Goal: Task Accomplishment & Management: Complete application form

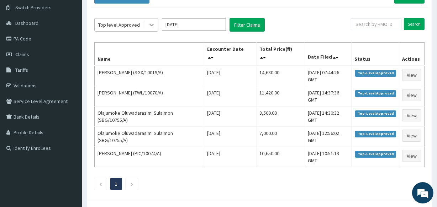
scroll to position [54, 0]
click at [152, 23] on icon at bounding box center [151, 24] width 7 height 7
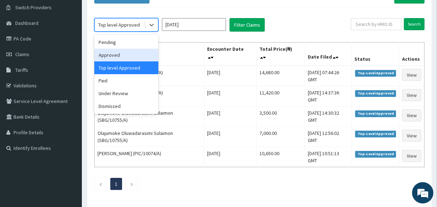
click at [125, 53] on div "Approved" at bounding box center [126, 55] width 64 height 13
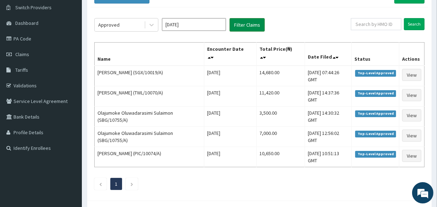
click at [238, 21] on button "Filter Claims" at bounding box center [246, 25] width 35 height 14
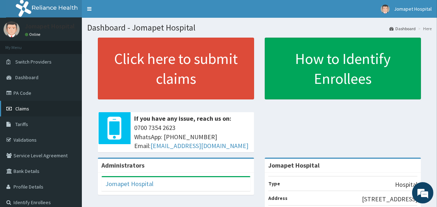
click at [28, 106] on span "Claims" at bounding box center [22, 109] width 14 height 6
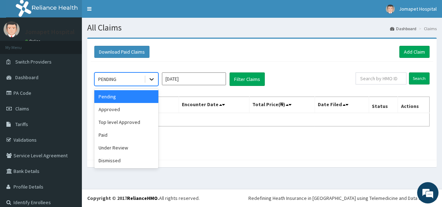
click at [150, 80] on icon at bounding box center [151, 80] width 4 height 2
click at [139, 113] on div "Approved" at bounding box center [126, 109] width 64 height 13
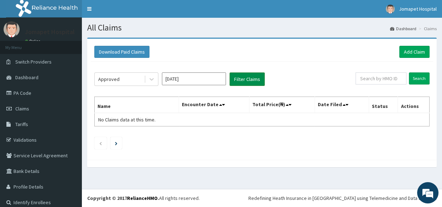
click at [244, 81] on button "Filter Claims" at bounding box center [246, 80] width 35 height 14
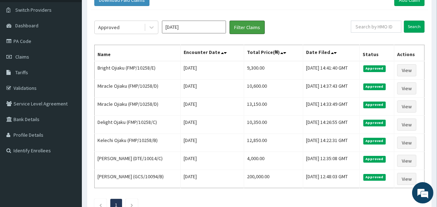
scroll to position [39, 0]
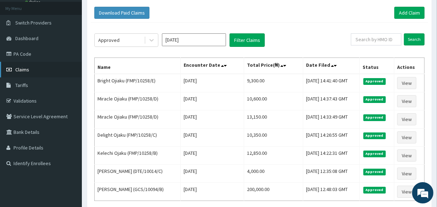
click at [44, 70] on link "Claims" at bounding box center [41, 70] width 82 height 16
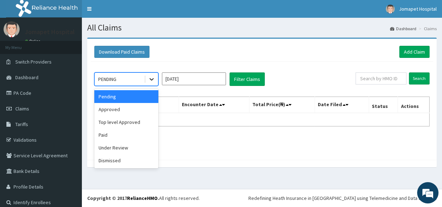
click at [150, 78] on icon at bounding box center [151, 79] width 7 height 7
click at [141, 125] on div "Top level Approved" at bounding box center [126, 122] width 64 height 13
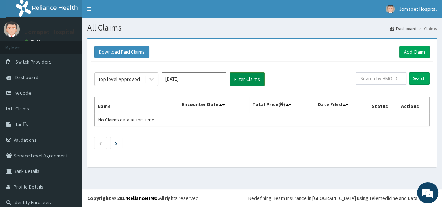
click at [233, 79] on button "Filter Claims" at bounding box center [246, 80] width 35 height 14
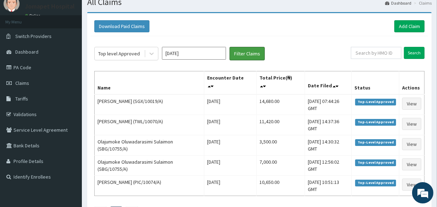
scroll to position [39, 0]
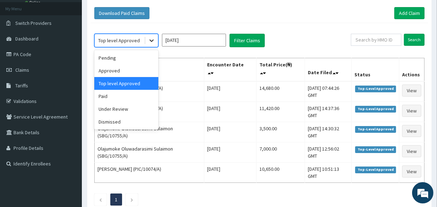
click at [151, 39] on icon at bounding box center [151, 40] width 7 height 7
click at [135, 110] on div "Under Review" at bounding box center [126, 109] width 64 height 13
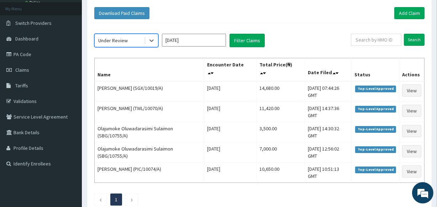
click at [214, 62] on th "Encounter Date" at bounding box center [230, 69] width 52 height 23
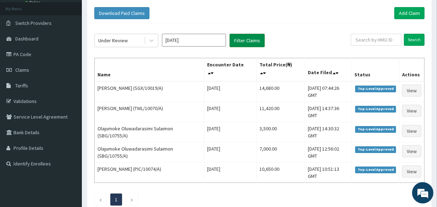
click at [245, 40] on button "Filter Claims" at bounding box center [246, 41] width 35 height 14
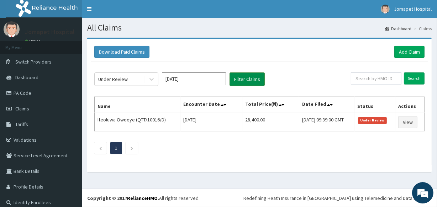
scroll to position [0, 0]
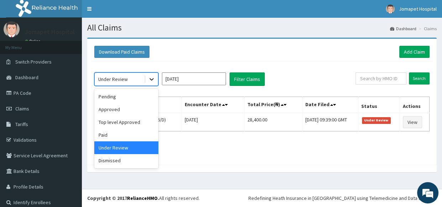
click at [152, 78] on icon at bounding box center [151, 79] width 7 height 7
click at [134, 136] on div "Paid" at bounding box center [126, 135] width 64 height 13
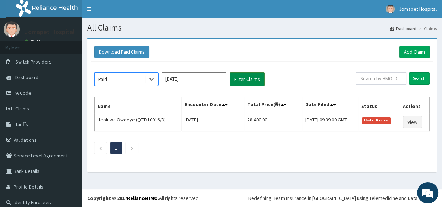
click at [234, 78] on button "Filter Claims" at bounding box center [246, 80] width 35 height 14
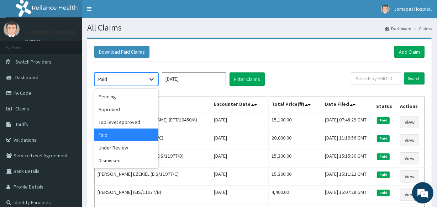
click at [150, 81] on icon at bounding box center [151, 79] width 7 height 7
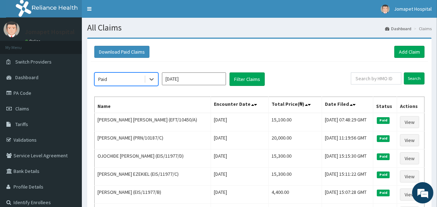
drag, startPoint x: 150, startPoint y: 81, endPoint x: 146, endPoint y: 101, distance: 20.4
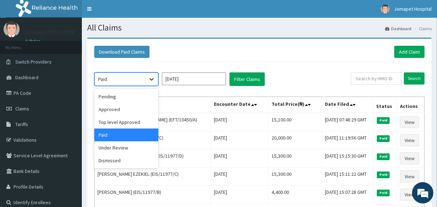
click at [148, 81] on icon at bounding box center [151, 79] width 7 height 7
click at [135, 123] on div "Top level Approved" at bounding box center [126, 122] width 64 height 13
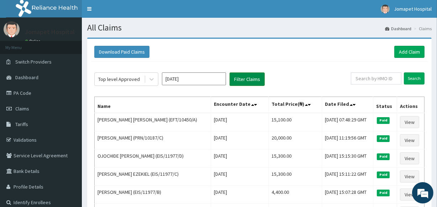
click at [238, 78] on button "Filter Claims" at bounding box center [246, 80] width 35 height 14
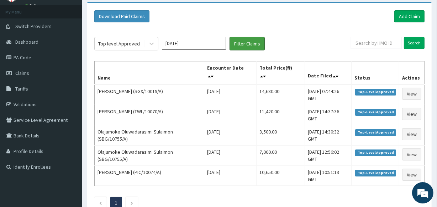
scroll to position [39, 0]
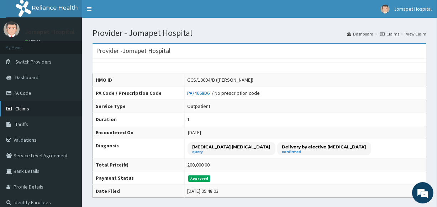
click at [22, 109] on span "Claims" at bounding box center [22, 109] width 14 height 6
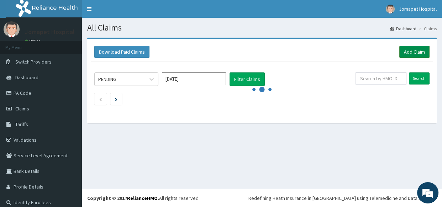
click at [404, 53] on link "Add Claim" at bounding box center [414, 52] width 30 height 12
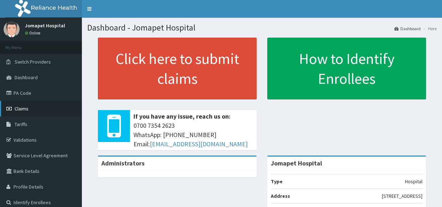
click at [23, 109] on span "Claims" at bounding box center [22, 109] width 14 height 6
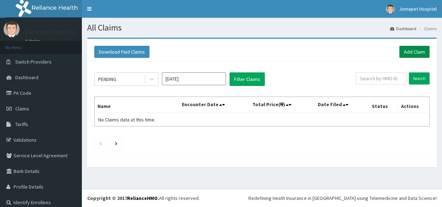
click at [409, 50] on link "Add Claim" at bounding box center [414, 52] width 30 height 12
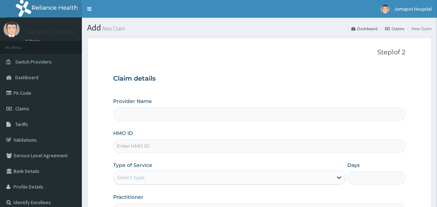
type input "Jomapet Hospital"
click at [138, 147] on input "HMO ID" at bounding box center [259, 146] width 292 height 14
type input "OTG/10183/B"
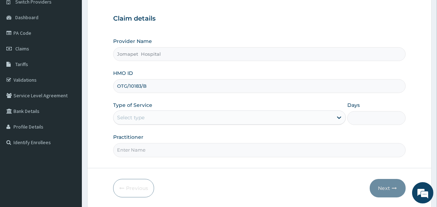
scroll to position [70, 0]
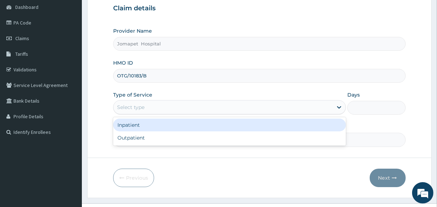
click at [126, 107] on div "Select type" at bounding box center [130, 107] width 27 height 7
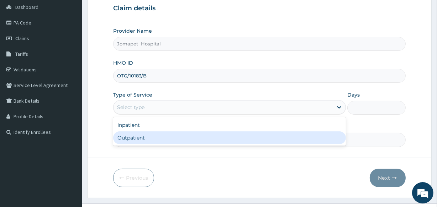
click at [130, 138] on div "Outpatient" at bounding box center [229, 138] width 233 height 13
type input "1"
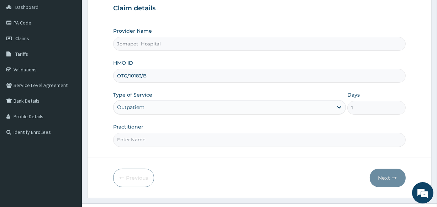
click at [128, 139] on input "Practitioner" at bounding box center [259, 140] width 292 height 14
type input "DR JOACHIM"
click at [388, 179] on button "Next" at bounding box center [388, 178] width 36 height 18
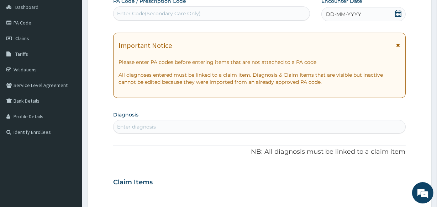
click at [138, 125] on div "Enter diagnosis" at bounding box center [136, 126] width 39 height 7
type input "PLASMODI"
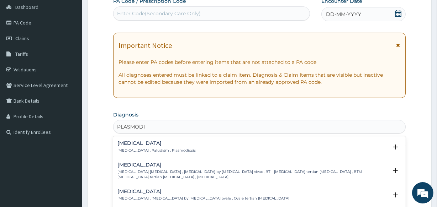
click at [138, 150] on p "Malaria , Paludism , Plasmodiosis" at bounding box center [156, 150] width 78 height 5
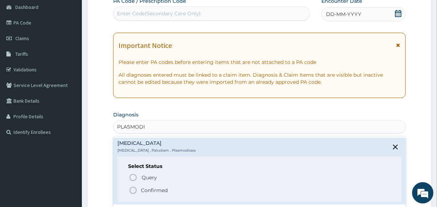
click at [134, 192] on icon "status option filled" at bounding box center [133, 190] width 9 height 9
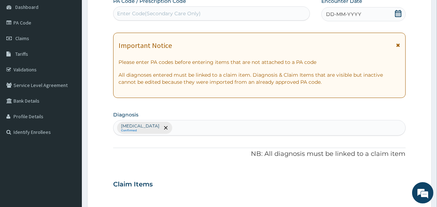
click at [164, 128] on div "Malaria Confirmed" at bounding box center [258, 128] width 291 height 15
type input "SEPS"
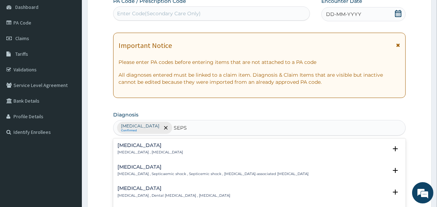
click at [134, 150] on p "[MEDICAL_DATA] , [MEDICAL_DATA]" at bounding box center [149, 152] width 65 height 5
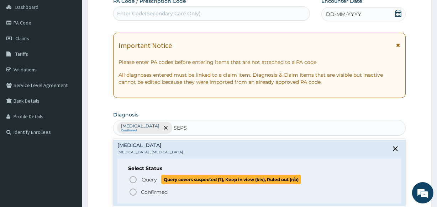
click at [133, 180] on icon "status option query" at bounding box center [133, 180] width 9 height 9
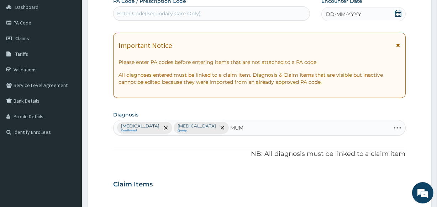
type input "MUMP"
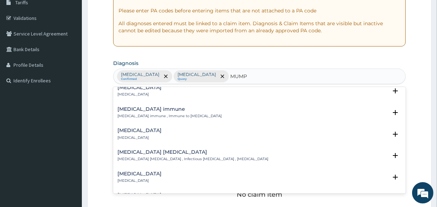
scroll to position [0, 0]
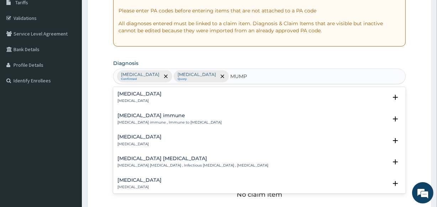
click at [157, 98] on div "Mumps Mumps" at bounding box center [259, 97] width 284 height 12
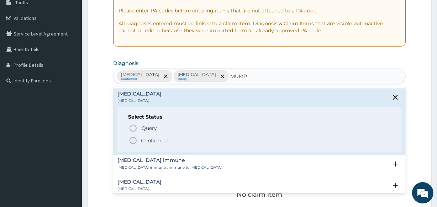
click at [135, 139] on icon "status option filled" at bounding box center [133, 141] width 9 height 9
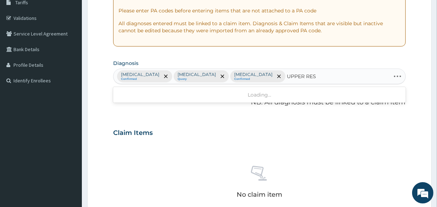
type input "UPPER RESP"
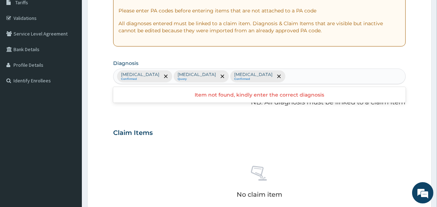
click at [252, 78] on div "Malaria Confirmed Sepsis Query Mumps Confirmed" at bounding box center [258, 76] width 291 height 15
click at [238, 78] on div "Malaria Confirmed Sepsis Query Mumps Confirmed" at bounding box center [258, 76] width 291 height 15
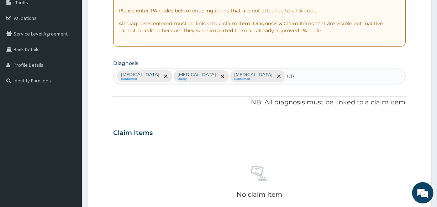
type input "U"
click at [241, 78] on div "Malaria Confirmed Sepsis Query Mumps Confirmed" at bounding box center [258, 76] width 291 height 15
click at [224, 77] on div "Malaria Confirmed Sepsis Query Mumps Confirmed" at bounding box center [258, 76] width 291 height 15
type input "UPPER RES"
click at [228, 80] on div "Malaria Confirmed Sepsis Query Mumps Confirmed" at bounding box center [258, 76] width 291 height 15
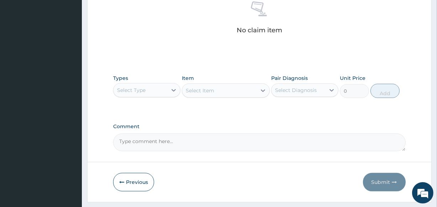
scroll to position [290, 0]
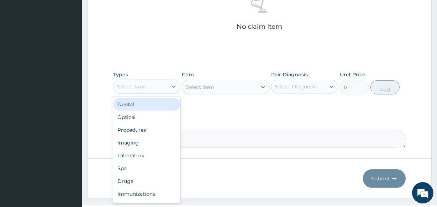
click at [151, 85] on div "Select Type" at bounding box center [140, 86] width 54 height 11
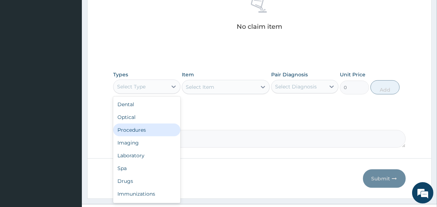
click at [148, 128] on div "Procedures" at bounding box center [146, 130] width 67 height 13
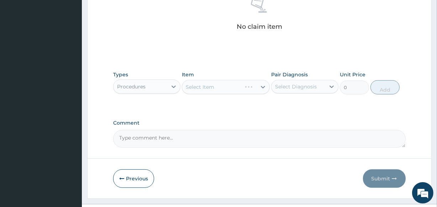
click at [191, 89] on div "Select Item" at bounding box center [226, 87] width 88 height 14
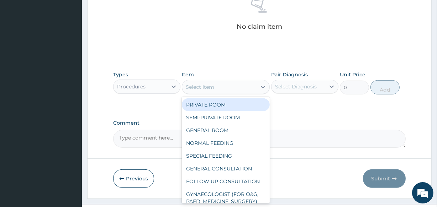
click at [187, 88] on div "Select Item" at bounding box center [200, 87] width 28 height 7
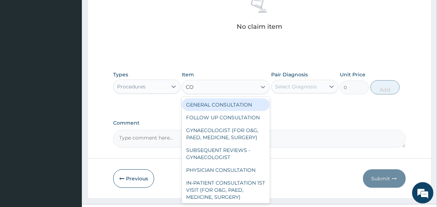
type input "CON"
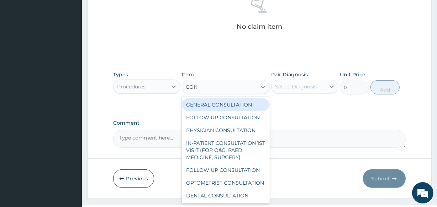
click at [196, 105] on div "GENERAL CONSULTATION" at bounding box center [226, 105] width 88 height 13
type input "2000"
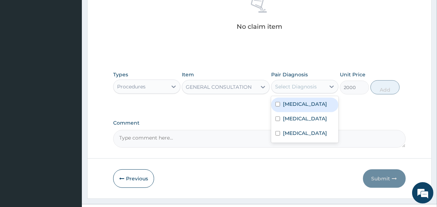
click at [278, 84] on div "Select Diagnosis" at bounding box center [296, 86] width 42 height 7
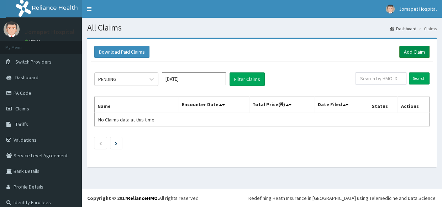
click at [399, 53] on link "Add Claim" at bounding box center [414, 52] width 30 height 12
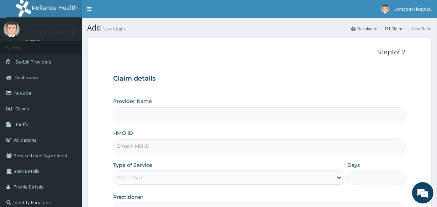
type input "Jomapet Hospital"
click at [124, 150] on input "HMO ID" at bounding box center [259, 146] width 292 height 14
type input "OTG/10183/B"
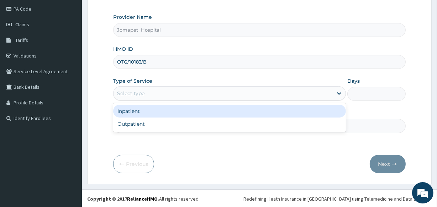
click at [126, 94] on div "Select type" at bounding box center [130, 93] width 27 height 7
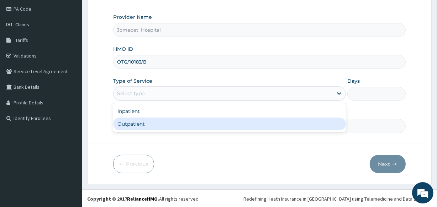
click at [126, 122] on div "Outpatient" at bounding box center [229, 124] width 233 height 13
type input "1"
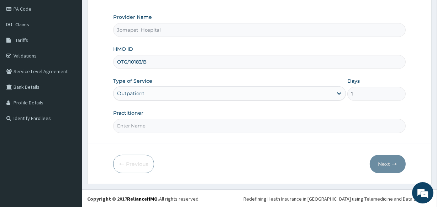
click at [124, 126] on input "Practitioner" at bounding box center [259, 126] width 292 height 14
type input "[PERSON_NAME]"
click at [380, 159] on button "Next" at bounding box center [388, 164] width 36 height 18
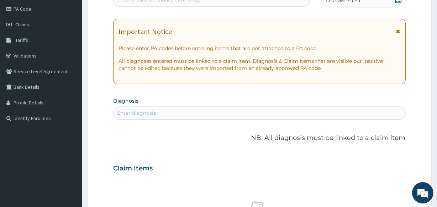
click at [330, 2] on span "DD-MM-YYYY" at bounding box center [343, 0] width 35 height 7
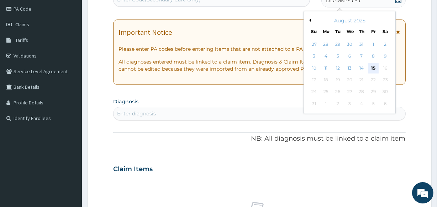
click at [373, 65] on div "15" at bounding box center [373, 68] width 11 height 11
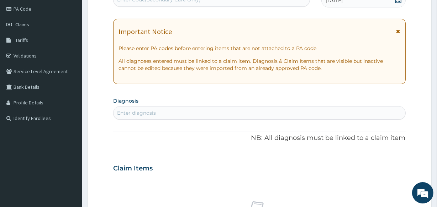
click at [144, 112] on div "Enter diagnosis" at bounding box center [136, 113] width 39 height 7
type input "MALAR"
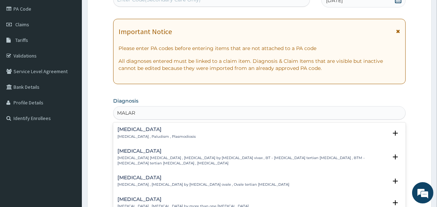
click at [134, 135] on p "Malaria , Paludism , Plasmodiosis" at bounding box center [156, 136] width 78 height 5
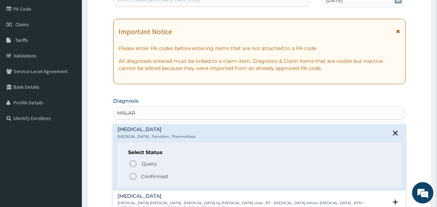
click at [134, 176] on icon "status option filled" at bounding box center [133, 177] width 9 height 9
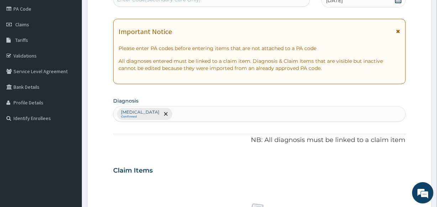
click at [160, 118] on div "Malaria Confirmed" at bounding box center [258, 114] width 291 height 15
type input "SEPS"
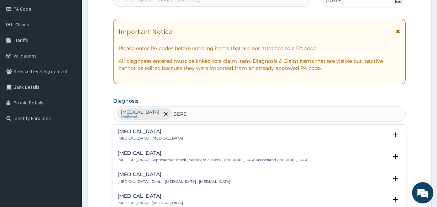
click at [133, 133] on h4 "Sepsis" at bounding box center [149, 131] width 65 height 5
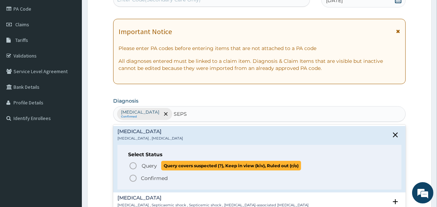
click at [133, 166] on icon "status option query" at bounding box center [133, 166] width 9 height 9
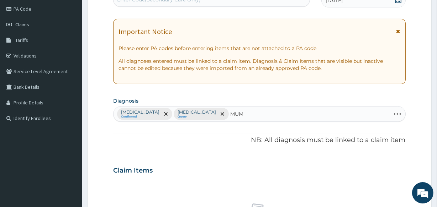
type input "MUMP"
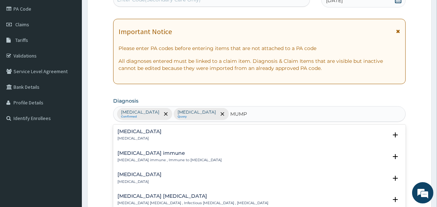
click at [129, 133] on h4 "Mumps" at bounding box center [139, 131] width 44 height 5
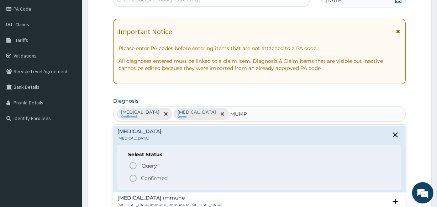
click at [132, 177] on icon "status option filled" at bounding box center [133, 178] width 9 height 9
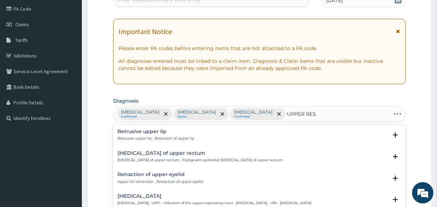
type input "UPPER RESP"
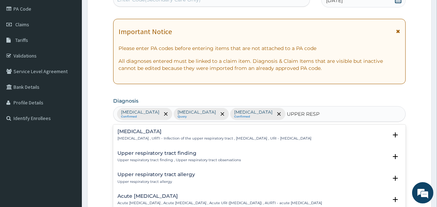
click at [148, 133] on h4 "Upper respiratory infection" at bounding box center [214, 131] width 194 height 5
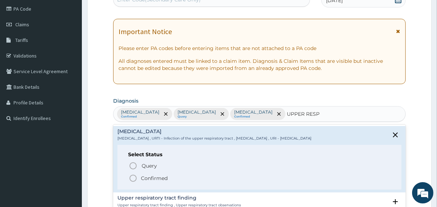
click at [132, 178] on icon "status option filled" at bounding box center [133, 178] width 9 height 9
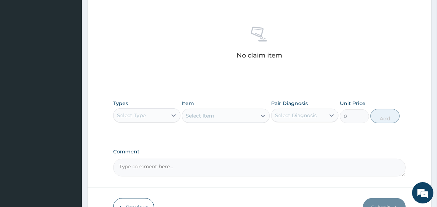
scroll to position [295, 0]
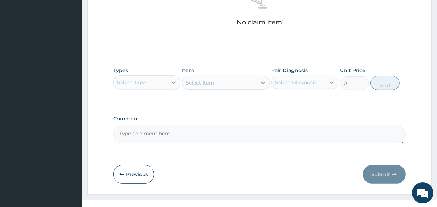
click at [134, 84] on div "Select Type" at bounding box center [131, 82] width 28 height 7
type input "PRO"
click at [132, 99] on div "Procedures" at bounding box center [146, 100] width 67 height 13
click at [188, 81] on div "Select Item" at bounding box center [226, 83] width 88 height 14
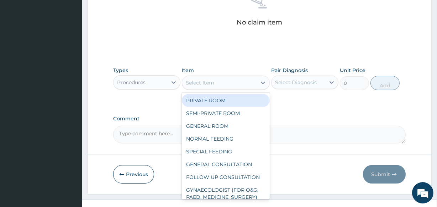
click at [187, 81] on div "Select Item" at bounding box center [200, 82] width 28 height 7
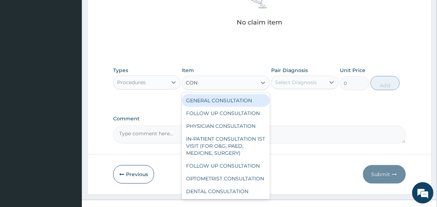
type input "CONS"
click at [198, 100] on div "GENERAL CONSULTATION" at bounding box center [226, 100] width 88 height 13
type input "2000"
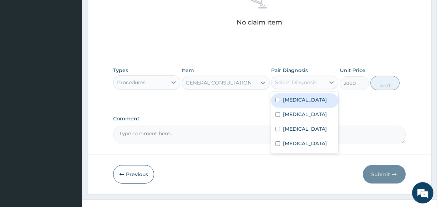
click at [276, 81] on div "Select Diagnosis" at bounding box center [296, 82] width 42 height 7
click at [277, 99] on input "checkbox" at bounding box center [277, 100] width 5 height 5
checkbox input "true"
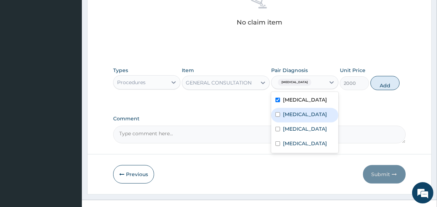
click at [277, 113] on input "checkbox" at bounding box center [277, 114] width 5 height 5
checkbox input "true"
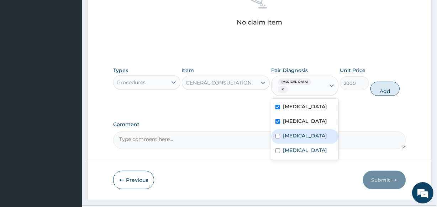
click at [276, 134] on input "checkbox" at bounding box center [277, 136] width 5 height 5
checkbox input "true"
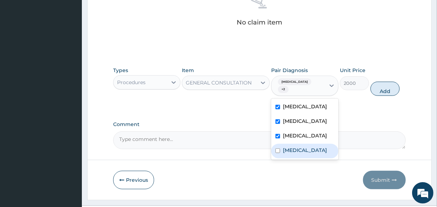
click at [276, 149] on input "checkbox" at bounding box center [277, 151] width 5 height 5
checkbox input "true"
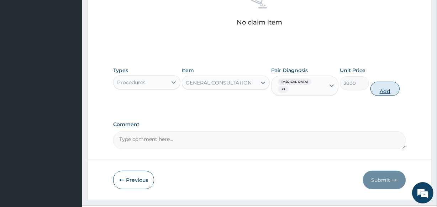
click at [381, 85] on button "Add" at bounding box center [384, 89] width 29 height 14
type input "0"
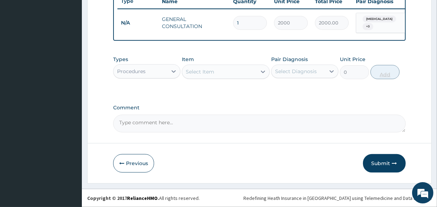
scroll to position [276, 0]
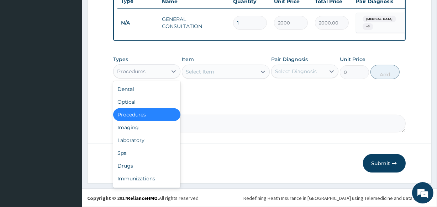
click at [150, 71] on div "Procedures" at bounding box center [140, 71] width 54 height 11
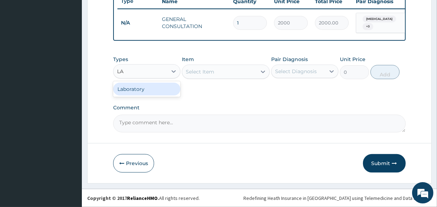
type input "LAB"
click at [141, 88] on div "Laboratory" at bounding box center [146, 89] width 67 height 13
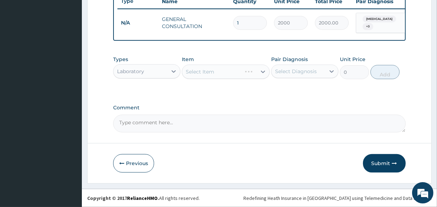
click at [190, 69] on div "Select Item" at bounding box center [226, 72] width 88 height 14
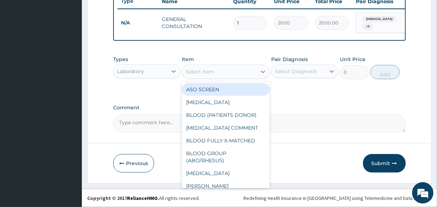
click at [186, 71] on div "Select Item" at bounding box center [200, 71] width 28 height 7
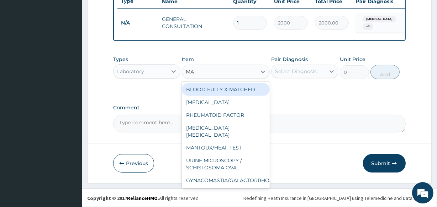
type input "MAL"
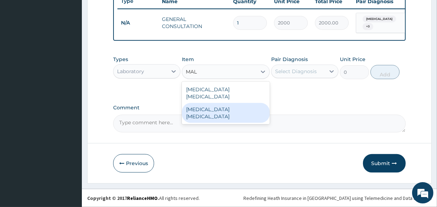
click at [199, 103] on div "Malaria parasite" at bounding box center [226, 113] width 88 height 20
type input "1300"
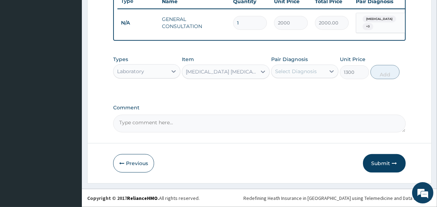
click at [275, 71] on div "Select Diagnosis" at bounding box center [296, 71] width 42 height 7
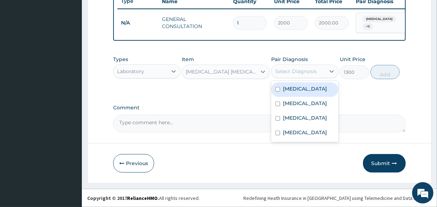
click at [276, 89] on input "checkbox" at bounding box center [277, 89] width 5 height 5
checkbox input "true"
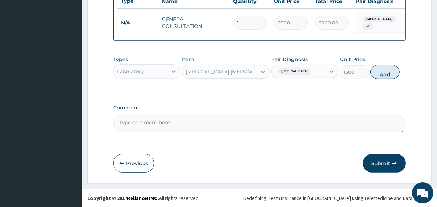
click at [376, 75] on button "Add" at bounding box center [384, 72] width 29 height 14
type input "0"
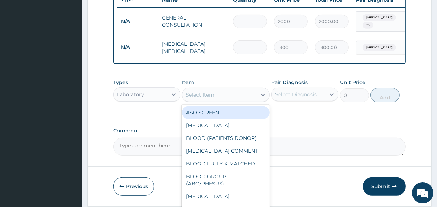
click at [189, 98] on div "Select Item" at bounding box center [200, 94] width 28 height 7
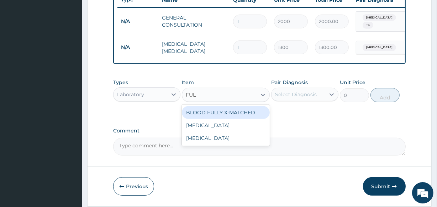
type input "FULL"
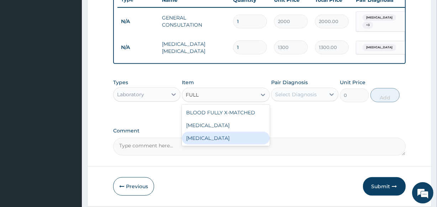
click at [195, 139] on div "FULL BLOOD COUNT" at bounding box center [226, 138] width 88 height 13
type input "4000"
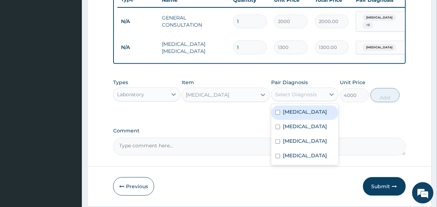
click at [277, 94] on div "Select Diagnosis" at bounding box center [296, 94] width 42 height 7
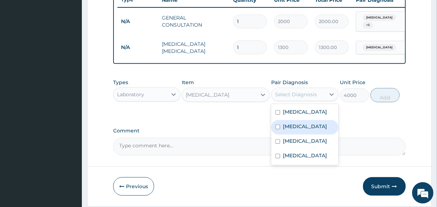
click at [277, 128] on input "checkbox" at bounding box center [277, 127] width 5 height 5
checkbox input "true"
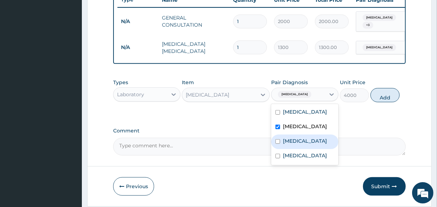
click at [277, 143] on input "checkbox" at bounding box center [277, 141] width 5 height 5
checkbox input "true"
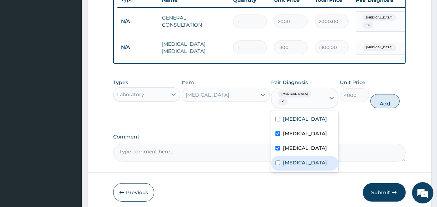
click at [277, 161] on input "checkbox" at bounding box center [277, 163] width 5 height 5
checkbox input "true"
click at [376, 100] on button "Add" at bounding box center [384, 101] width 29 height 14
type input "0"
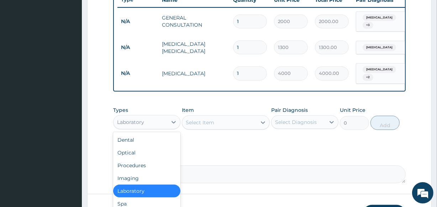
click at [143, 122] on div "Laboratory" at bounding box center [130, 122] width 27 height 7
type input "DR"
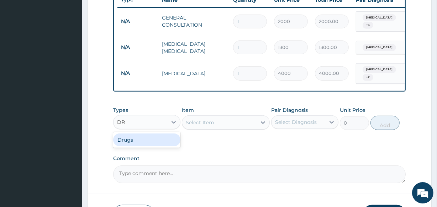
click at [138, 139] on div "Drugs" at bounding box center [146, 140] width 67 height 13
click at [187, 121] on div "Select Item" at bounding box center [226, 123] width 88 height 14
click at [186, 121] on div "Select Item" at bounding box center [226, 123] width 88 height 14
click at [182, 121] on div "Select Item" at bounding box center [226, 123] width 88 height 14
click at [185, 121] on div "Select Item" at bounding box center [226, 123] width 88 height 14
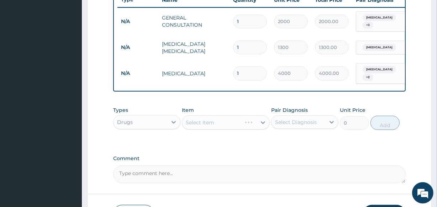
click at [187, 120] on div "Select Item" at bounding box center [226, 123] width 88 height 14
click at [203, 124] on div "Select Item" at bounding box center [226, 123] width 88 height 14
click at [160, 121] on div "Drugs" at bounding box center [140, 122] width 54 height 11
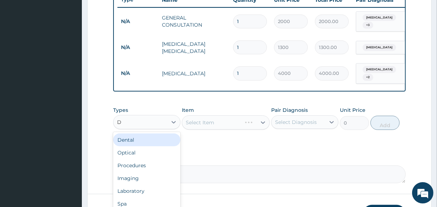
type input "DR"
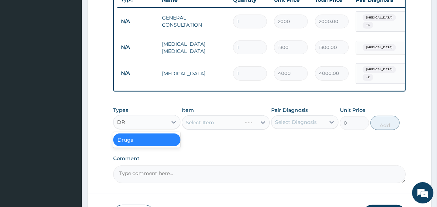
click at [137, 140] on div "Drugs" at bounding box center [146, 140] width 67 height 13
click at [185, 121] on div "Select Item" at bounding box center [226, 123] width 88 height 14
click at [193, 121] on div "Select Item" at bounding box center [226, 123] width 88 height 14
click at [189, 121] on div "Select Item" at bounding box center [226, 123] width 88 height 14
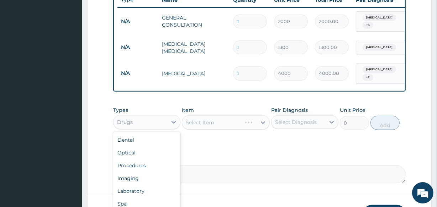
click at [166, 120] on div "Drugs" at bounding box center [140, 122] width 54 height 11
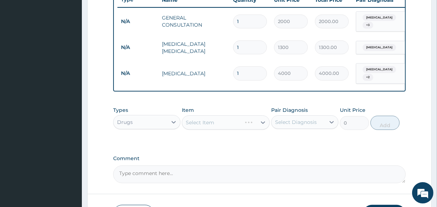
click at [190, 120] on div "Select Item" at bounding box center [226, 123] width 88 height 14
click at [187, 120] on div "Select Item" at bounding box center [226, 123] width 88 height 14
click at [301, 121] on div "Select Diagnosis" at bounding box center [296, 122] width 42 height 7
click at [217, 121] on div "Select Item" at bounding box center [226, 123] width 88 height 14
click at [186, 120] on div "Select Item" at bounding box center [226, 123] width 88 height 14
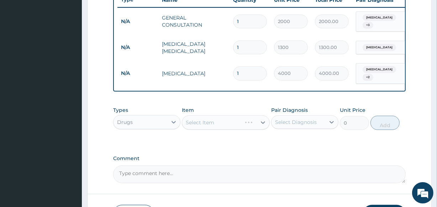
click at [186, 120] on div "Select Item" at bounding box center [226, 123] width 88 height 14
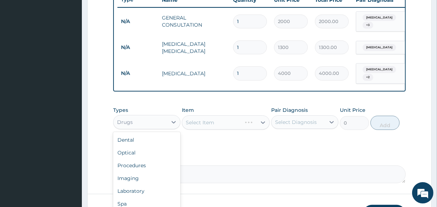
click at [144, 118] on div "Drugs" at bounding box center [140, 122] width 54 height 11
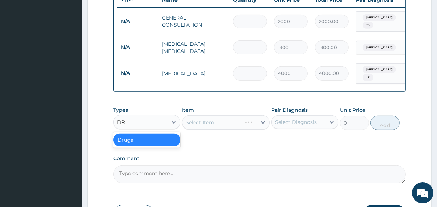
type input "DRU"
click at [128, 139] on div "Drugs" at bounding box center [146, 140] width 67 height 13
click at [184, 121] on div "Select Item" at bounding box center [226, 123] width 88 height 14
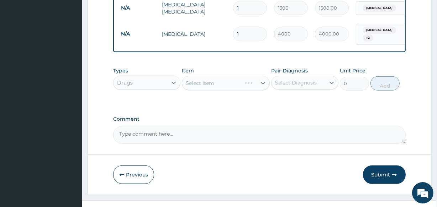
scroll to position [325, 0]
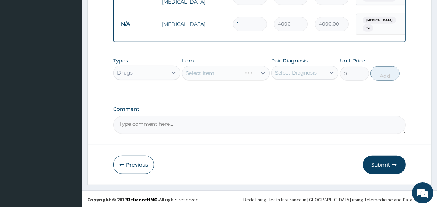
click at [199, 70] on div "Select Item" at bounding box center [226, 73] width 88 height 14
click at [184, 69] on div "Select Item" at bounding box center [226, 73] width 88 height 14
click at [280, 71] on div "Select Diagnosis" at bounding box center [296, 72] width 42 height 7
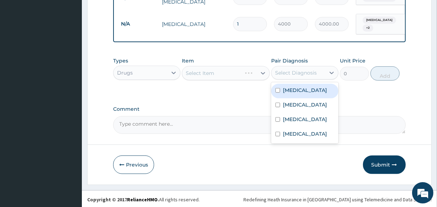
click at [276, 90] on input "checkbox" at bounding box center [277, 90] width 5 height 5
checkbox input "true"
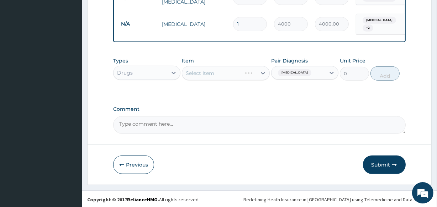
click at [207, 68] on div "Select Item" at bounding box center [226, 73] width 88 height 14
click at [189, 71] on div "Select Item" at bounding box center [226, 73] width 88 height 14
click at [184, 71] on div "Select Item" at bounding box center [226, 73] width 88 height 14
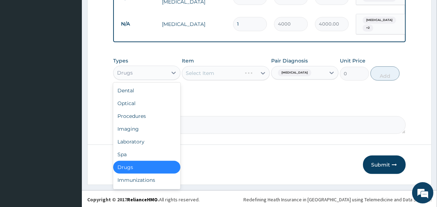
click at [167, 70] on div "Drugs" at bounding box center [140, 72] width 54 height 11
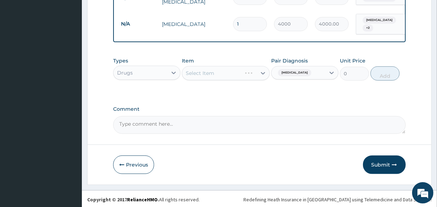
click at [190, 71] on div "Select Item" at bounding box center [226, 73] width 88 height 14
click at [186, 71] on div "Select Item" at bounding box center [226, 73] width 88 height 14
click at [185, 69] on div "Select Item" at bounding box center [226, 73] width 88 height 14
click at [202, 73] on div "Select Item" at bounding box center [226, 73] width 88 height 14
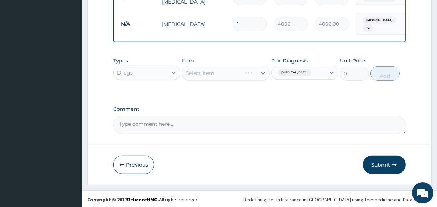
click at [188, 71] on div "Select Item" at bounding box center [226, 73] width 88 height 14
click at [187, 73] on div "Select Item" at bounding box center [226, 73] width 88 height 14
click at [189, 73] on div "Select Item" at bounding box center [226, 73] width 88 height 14
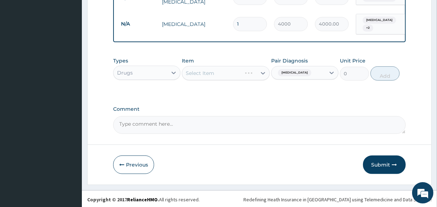
click at [145, 73] on div "Drugs" at bounding box center [140, 72] width 54 height 11
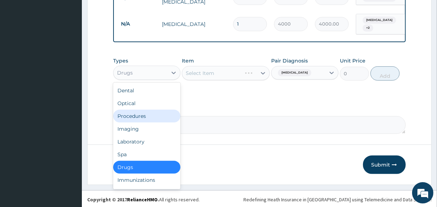
click at [133, 113] on div "Procedures" at bounding box center [146, 116] width 67 height 13
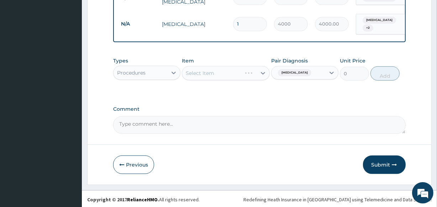
click at [186, 73] on div "Select Item" at bounding box center [226, 73] width 88 height 14
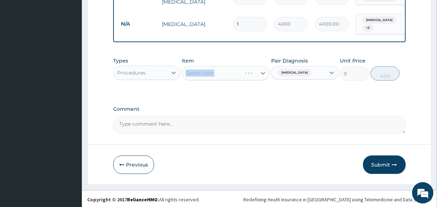
click at [186, 73] on div "Select Item" at bounding box center [226, 73] width 88 height 14
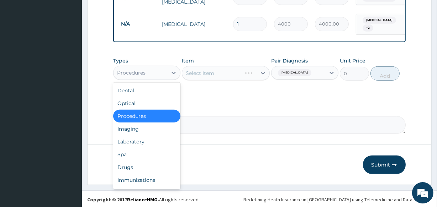
click at [160, 71] on div "Procedures" at bounding box center [140, 72] width 54 height 11
type input "DR"
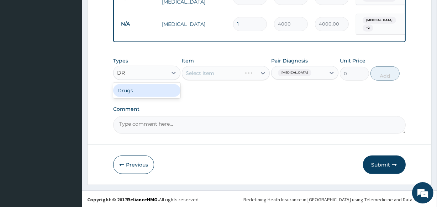
click at [137, 89] on div "Drugs" at bounding box center [146, 90] width 67 height 13
click at [185, 71] on div "Select Item" at bounding box center [226, 73] width 88 height 14
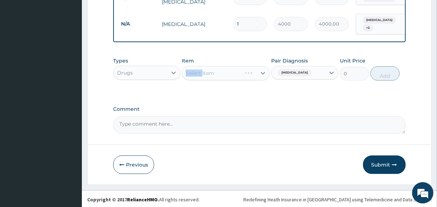
click at [185, 71] on div "Select Item" at bounding box center [226, 73] width 88 height 14
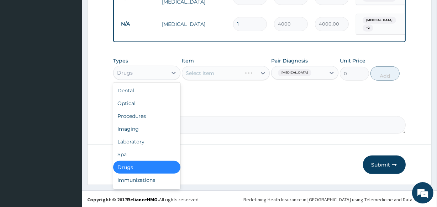
click at [142, 70] on div "Drugs" at bounding box center [140, 72] width 54 height 11
click at [122, 104] on div "Optical" at bounding box center [146, 103] width 67 height 13
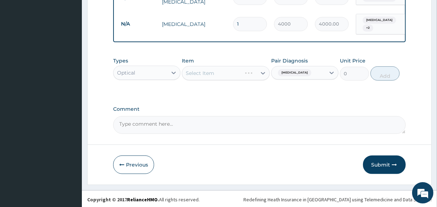
click at [124, 69] on div "Optical" at bounding box center [126, 72] width 18 height 7
type input "DRU"
click at [125, 90] on div "Drugs" at bounding box center [146, 90] width 67 height 13
click at [185, 72] on div "Select Item" at bounding box center [226, 73] width 88 height 14
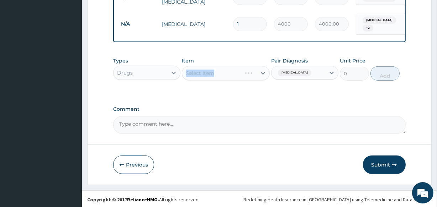
click at [185, 72] on div "Select Item" at bounding box center [226, 73] width 88 height 14
click at [185, 72] on div "Select Item" at bounding box center [211, 73] width 59 height 11
